Goal: Answer question/provide support: Answer question/provide support

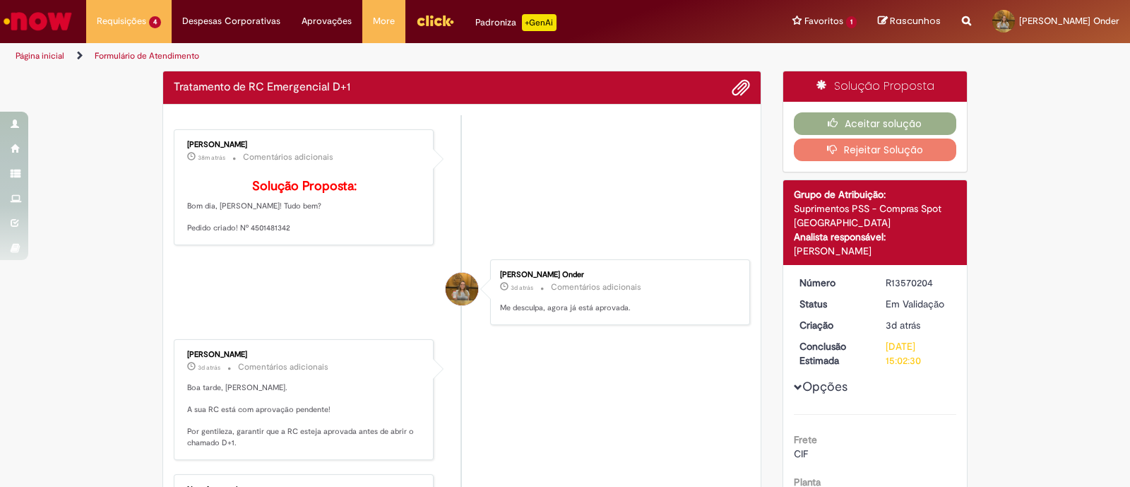
click at [260, 234] on p "Solução Proposta: Bom dia, [PERSON_NAME]! Tudo bem? Pedido criado! Nº 4501481342" at bounding box center [304, 206] width 235 height 54
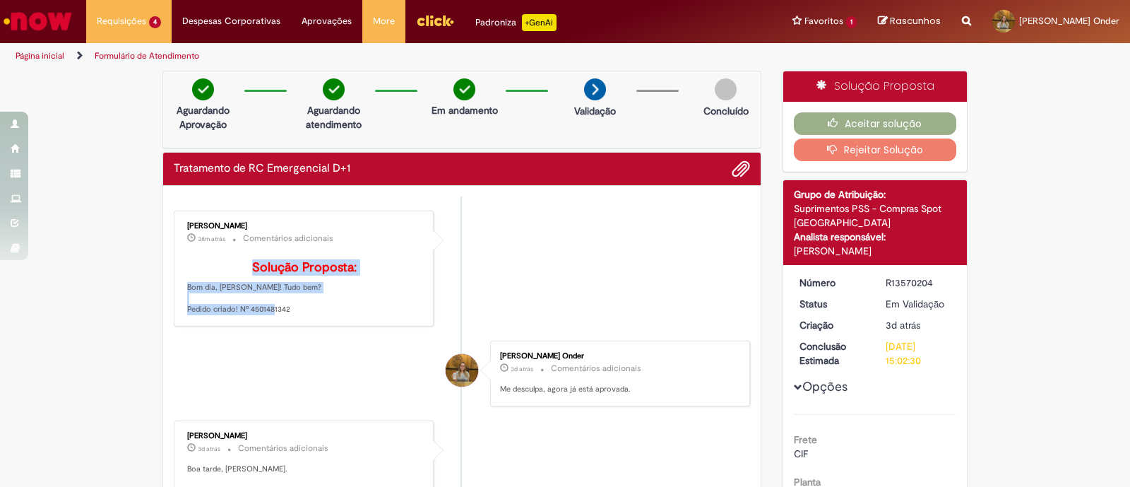
click at [260, 247] on div "[PERSON_NAME] 38m atrás 38 minutos atrás Comentários adicionais Solução Propost…" at bounding box center [303, 268] width 251 height 107
click at [367, 300] on p "Solução Proposta: Bom dia, [PERSON_NAME]! Tudo bem? Pedido criado! Nº 4501481342" at bounding box center [304, 288] width 235 height 54
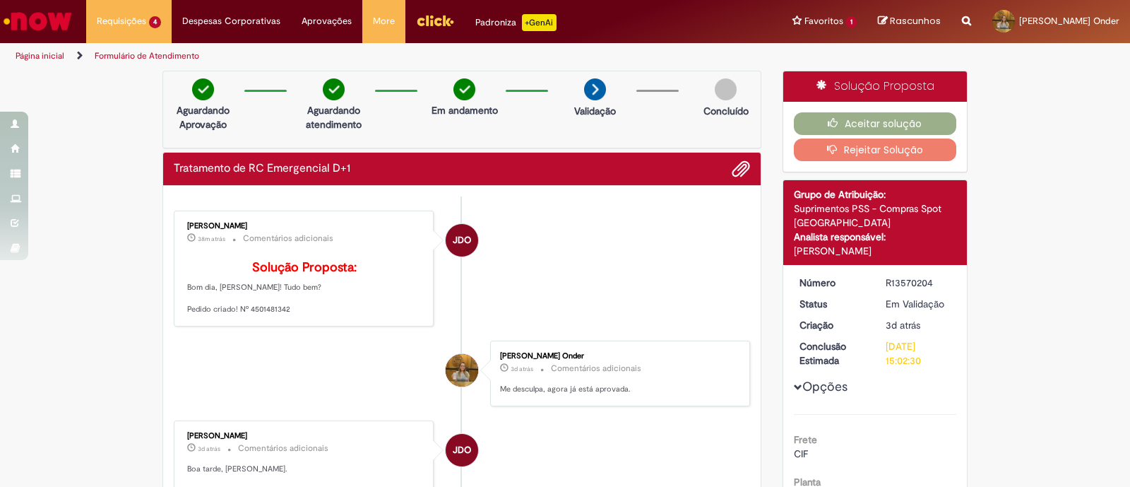
click at [274, 315] on p "Solução Proposta: Bom dia, [PERSON_NAME]! Tudo bem? Pedido criado! Nº 4501481342" at bounding box center [304, 288] width 235 height 54
click at [275, 315] on p "Solução Proposta: Bom dia, [PERSON_NAME]! Tudo bem? Pedido criado! Nº 4501481342" at bounding box center [304, 288] width 235 height 54
copy p "4501481342"
click at [862, 118] on button "Aceitar solução" at bounding box center [875, 123] width 163 height 23
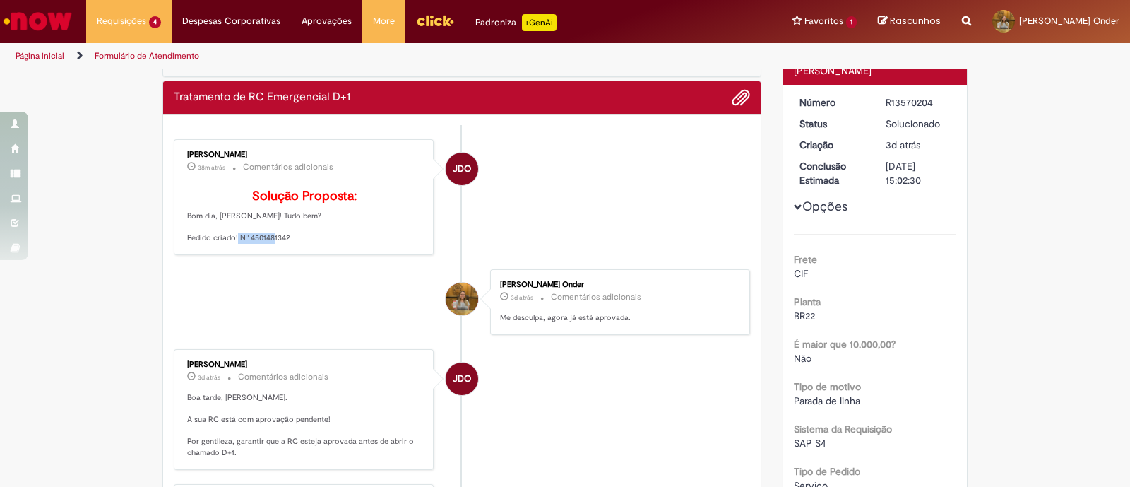
scroll to position [88, 0]
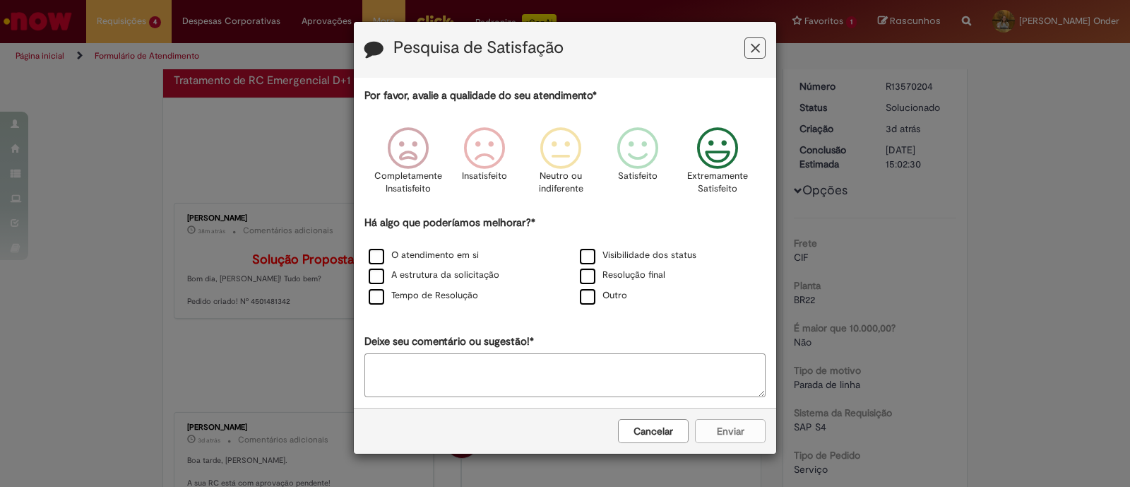
click at [745, 148] on div "Extremamente Satisfeito" at bounding box center [718, 165] width 81 height 97
click at [735, 436] on div "Cancelar Enviar" at bounding box center [565, 431] width 422 height 46
drag, startPoint x: 417, startPoint y: 253, endPoint x: 441, endPoint y: 266, distance: 27.8
click at [417, 254] on label "O atendimento em si" at bounding box center [424, 255] width 110 height 13
drag, startPoint x: 679, startPoint y: 404, endPoint x: 699, endPoint y: 414, distance: 21.5
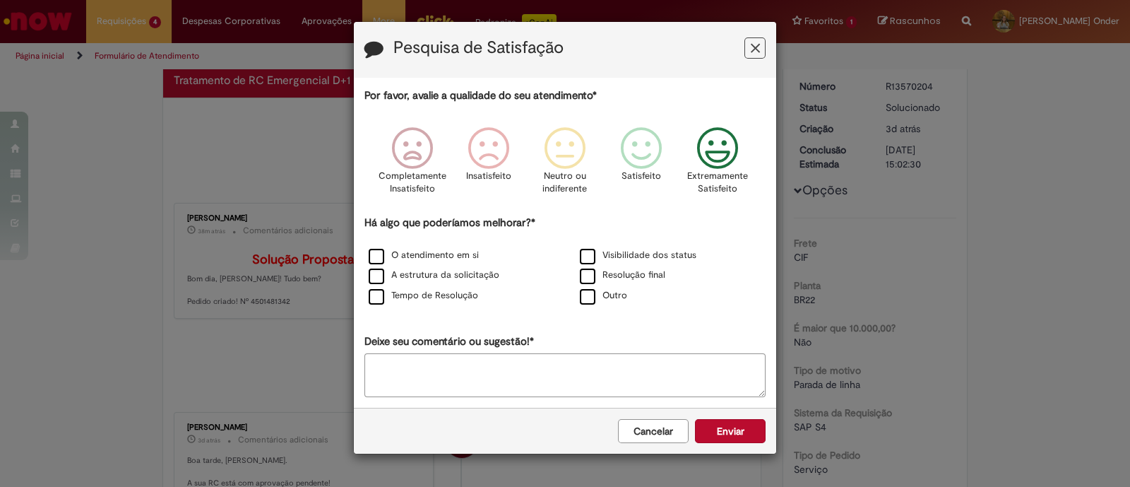
click at [698, 414] on form "Pesquisa de Satisfação Por favor, avalie a qualidade do seu atendimento* Comple…" at bounding box center [565, 238] width 422 height 432
click at [711, 424] on button "Enviar" at bounding box center [730, 431] width 71 height 24
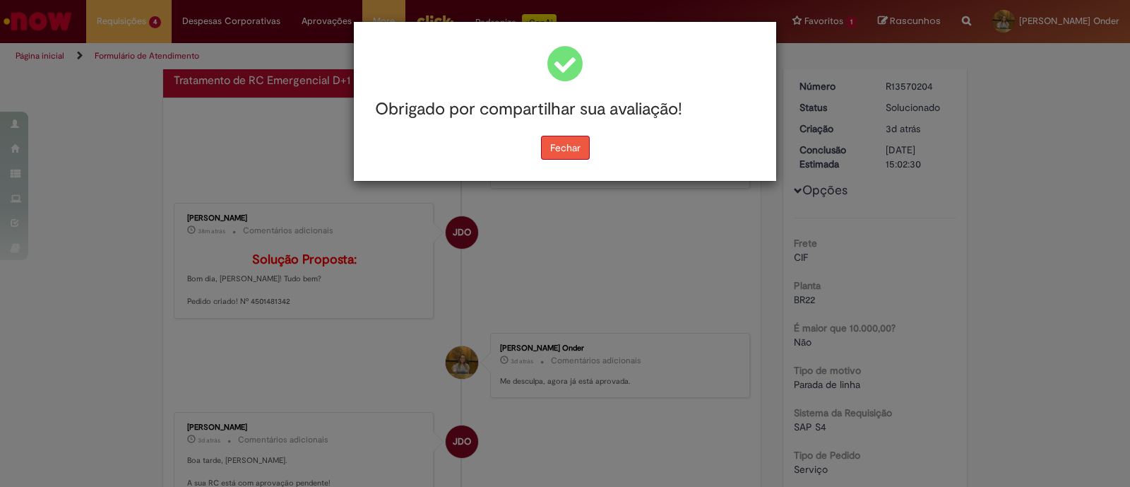
click at [569, 150] on button "Fechar" at bounding box center [565, 148] width 49 height 24
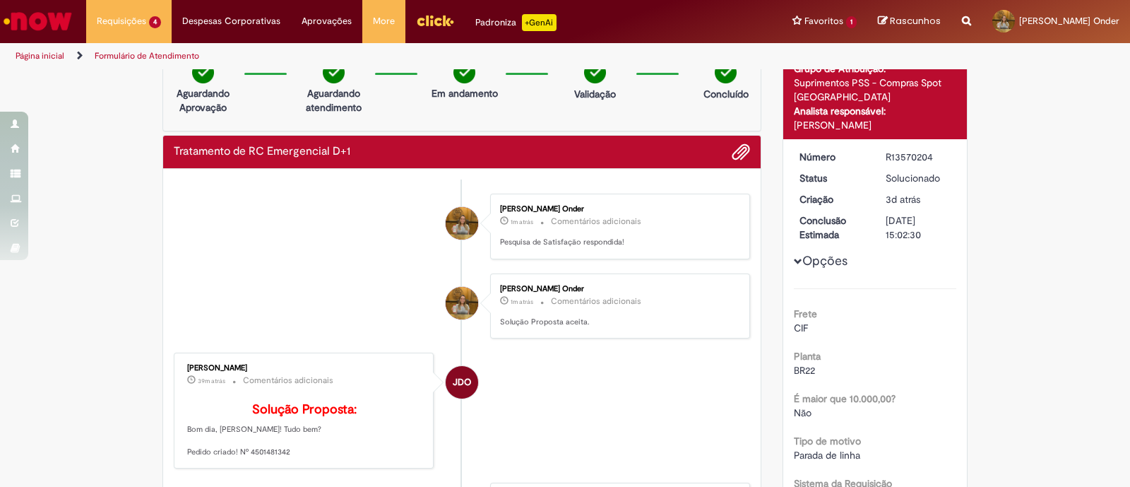
scroll to position [0, 0]
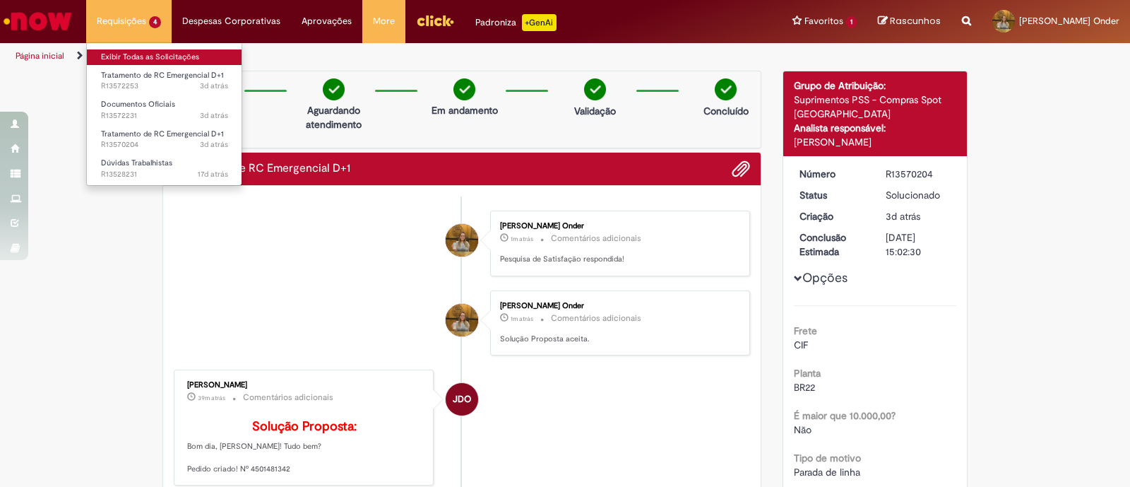
click at [121, 61] on link "Exibir Todas as Solicitações" at bounding box center [164, 57] width 155 height 16
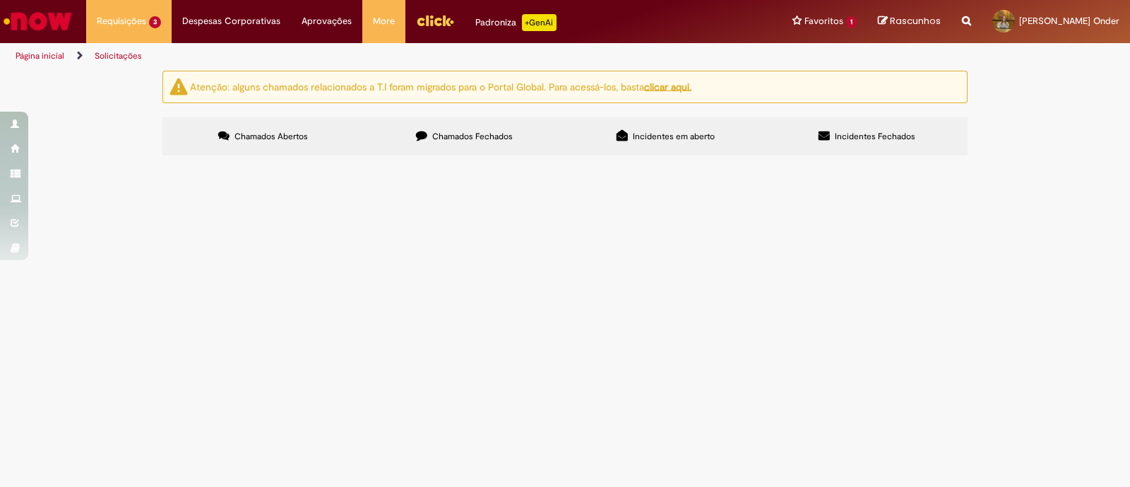
click at [0, 0] on span "Solicito gerar pedido urgente para adequação de item de intimação do MAPA" at bounding box center [0, 0] width 0 height 0
